Goal: Task Accomplishment & Management: Use online tool/utility

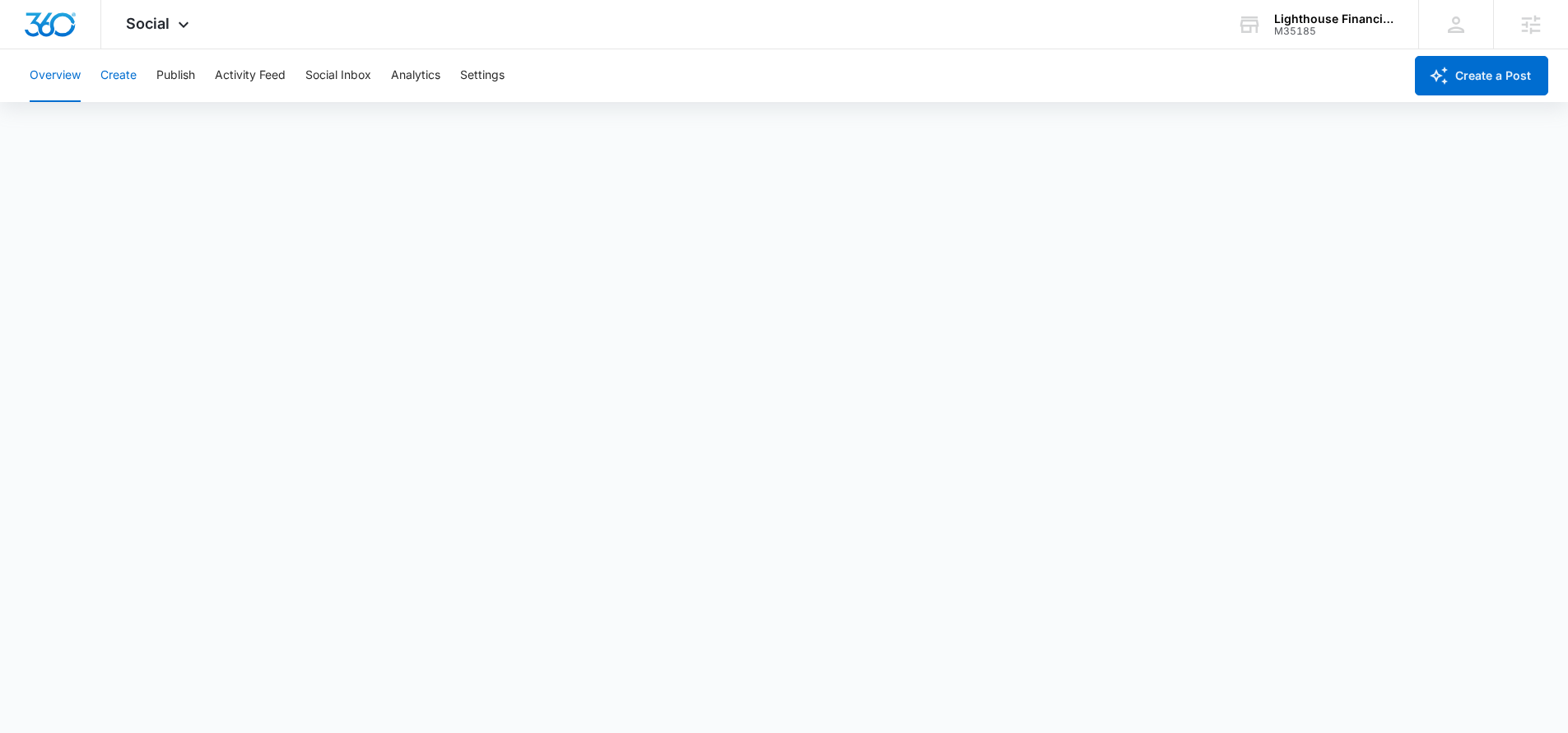
click at [110, 75] on button "Create" at bounding box center [118, 75] width 36 height 52
click at [179, 70] on button "Publish" at bounding box center [176, 75] width 39 height 52
click at [117, 72] on button "Create" at bounding box center [118, 75] width 36 height 52
click at [152, 129] on button "Approvals" at bounding box center [161, 126] width 55 height 46
